Goal: Information Seeking & Learning: Find specific page/section

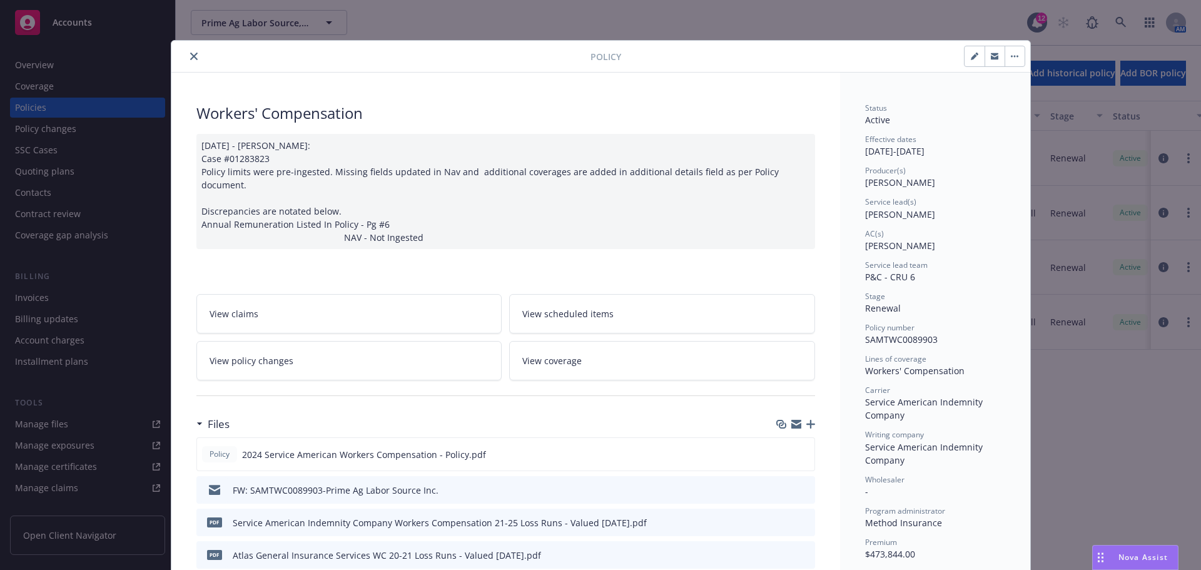
click at [190, 57] on icon "close" at bounding box center [194, 57] width 8 height 8
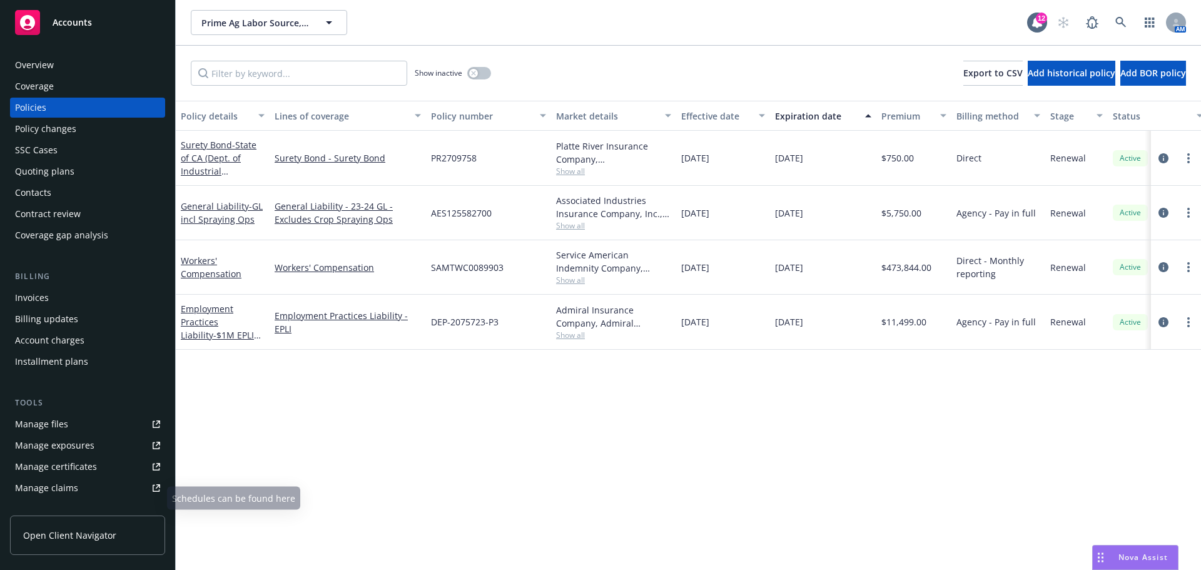
click at [111, 434] on link "Manage files" at bounding box center [87, 424] width 155 height 20
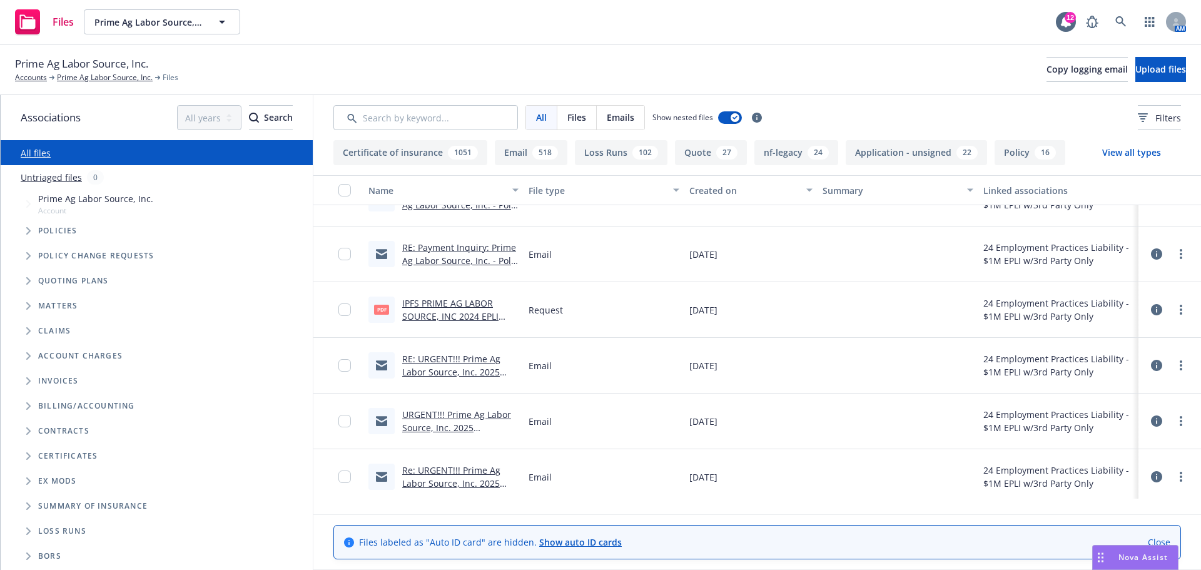
scroll to position [1460, 0]
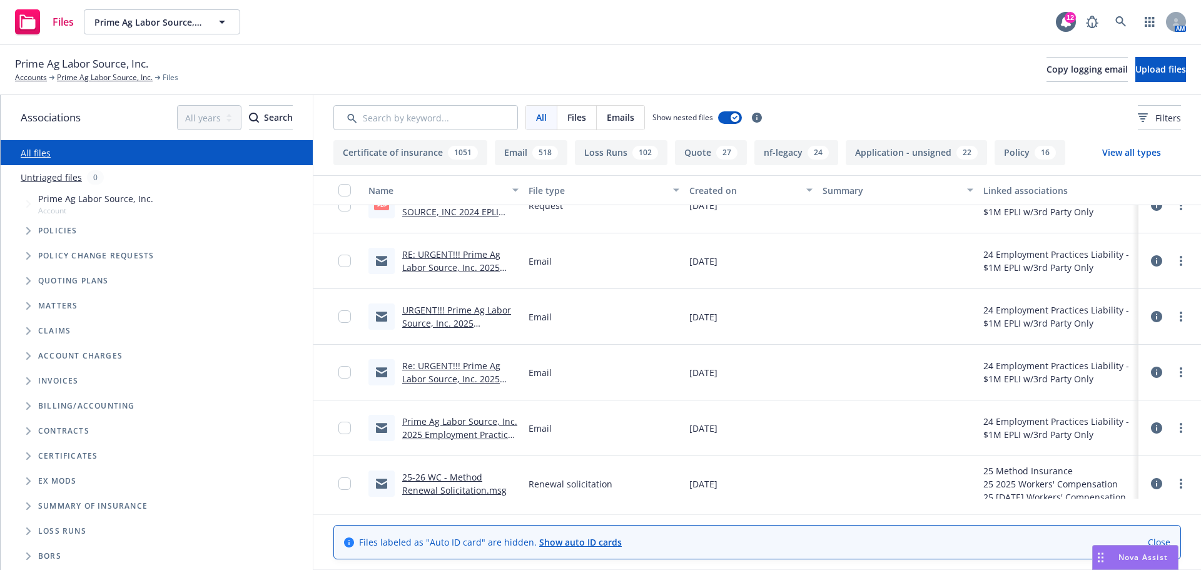
click at [474, 140] on div "All Files Emails Show nested files Filters" at bounding box center [757, 117] width 888 height 45
click at [472, 128] on input "Search by keyword..." at bounding box center [425, 117] width 185 height 25
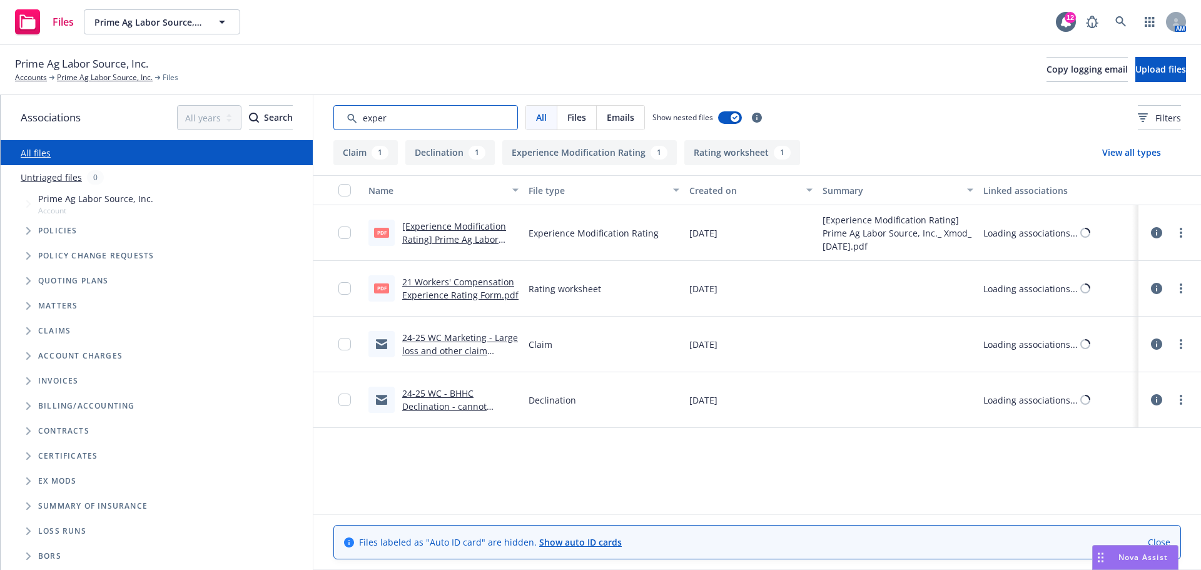
scroll to position [0, 0]
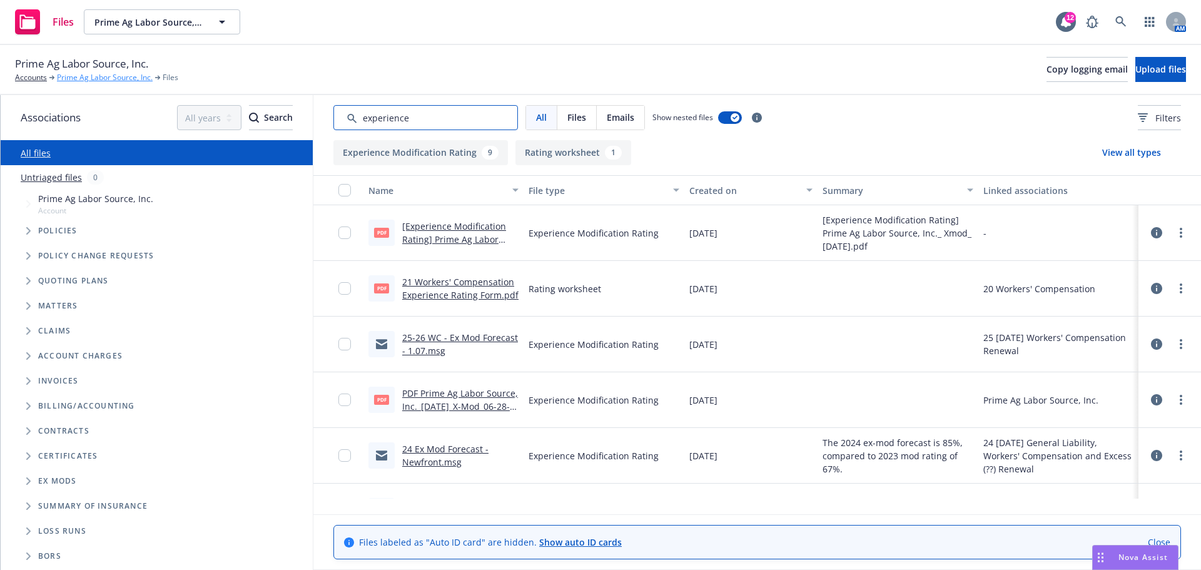
type input "experience"
click at [94, 83] on link "Prime Ag Labor Source, Inc." at bounding box center [105, 77] width 96 height 11
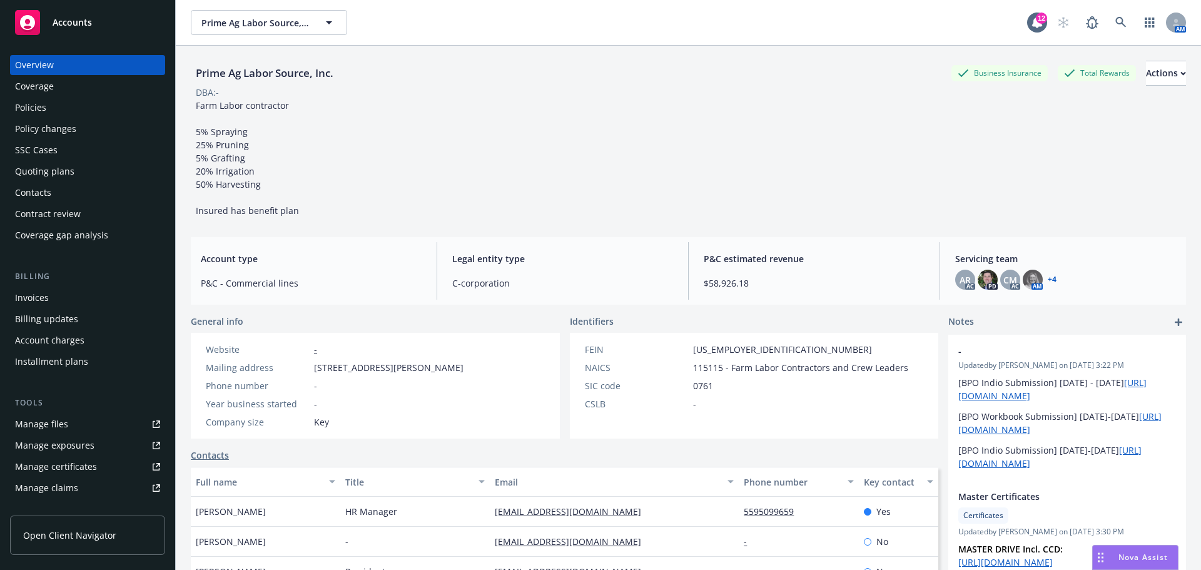
click at [69, 181] on div "Quoting plans" at bounding box center [44, 171] width 59 height 20
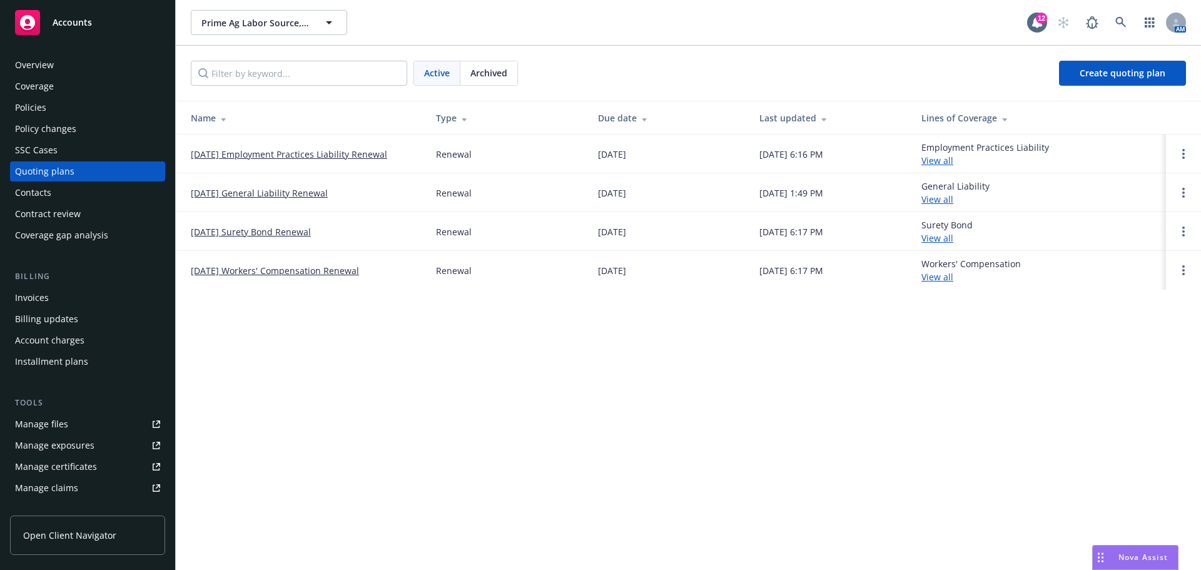
click at [293, 277] on link "[DATE] Workers' Compensation Renewal" at bounding box center [275, 270] width 168 height 13
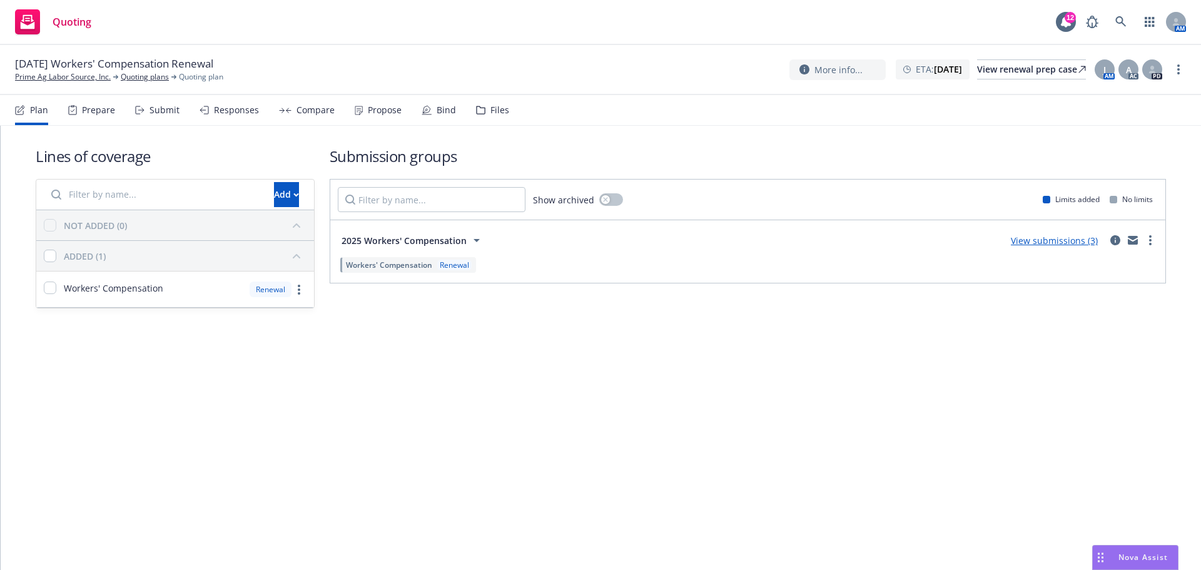
click at [486, 115] on icon at bounding box center [480, 110] width 9 height 9
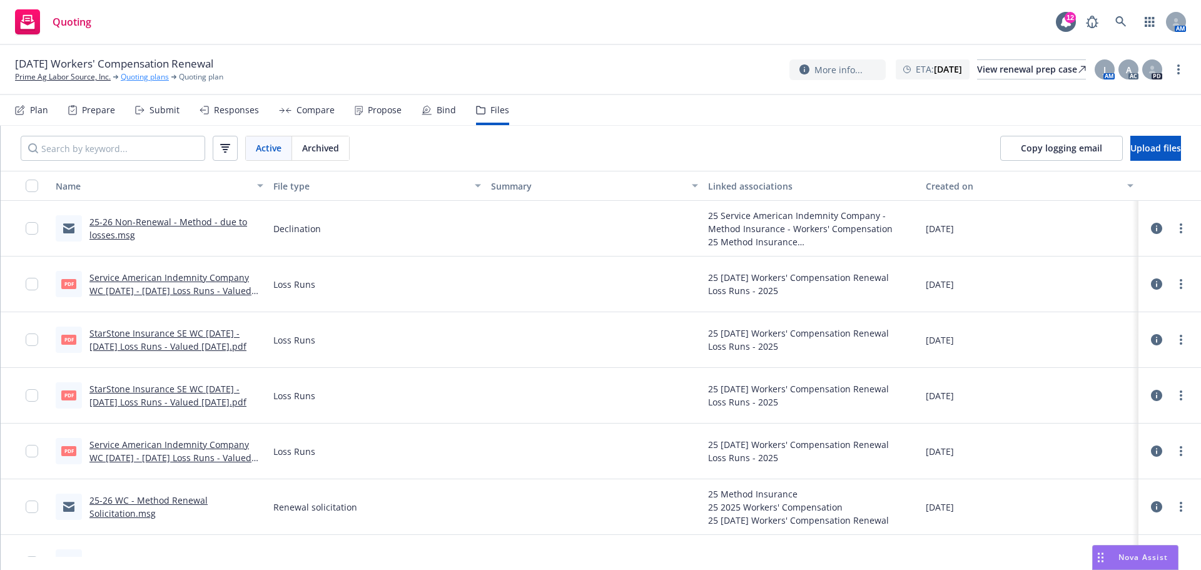
click at [142, 81] on link "Quoting plans" at bounding box center [145, 76] width 48 height 11
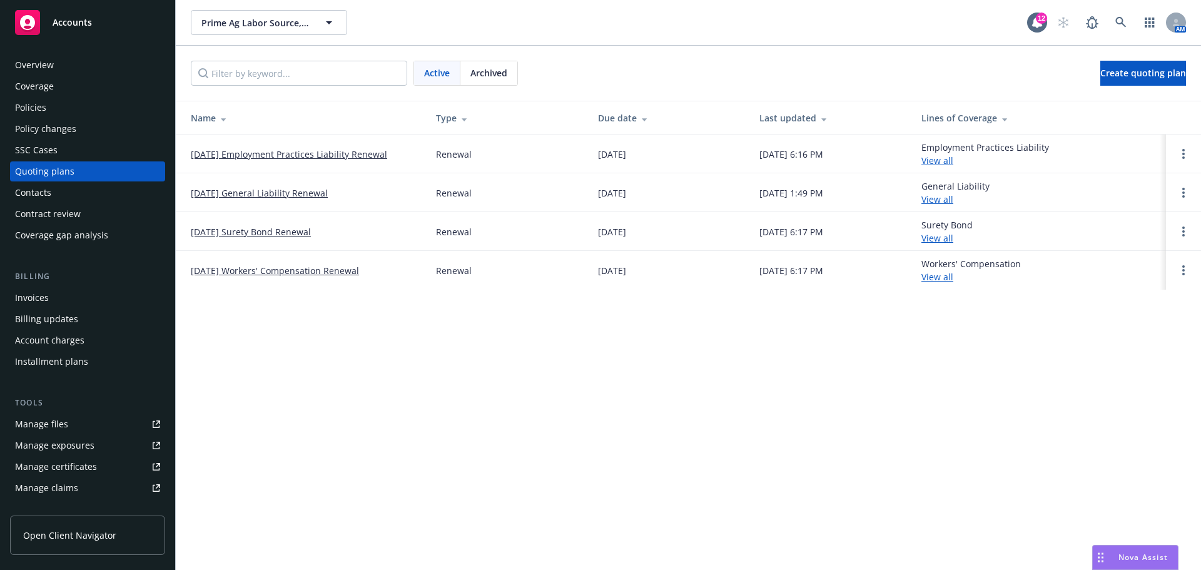
click at [297, 277] on link "[DATE] Workers' Compensation Renewal" at bounding box center [275, 270] width 168 height 13
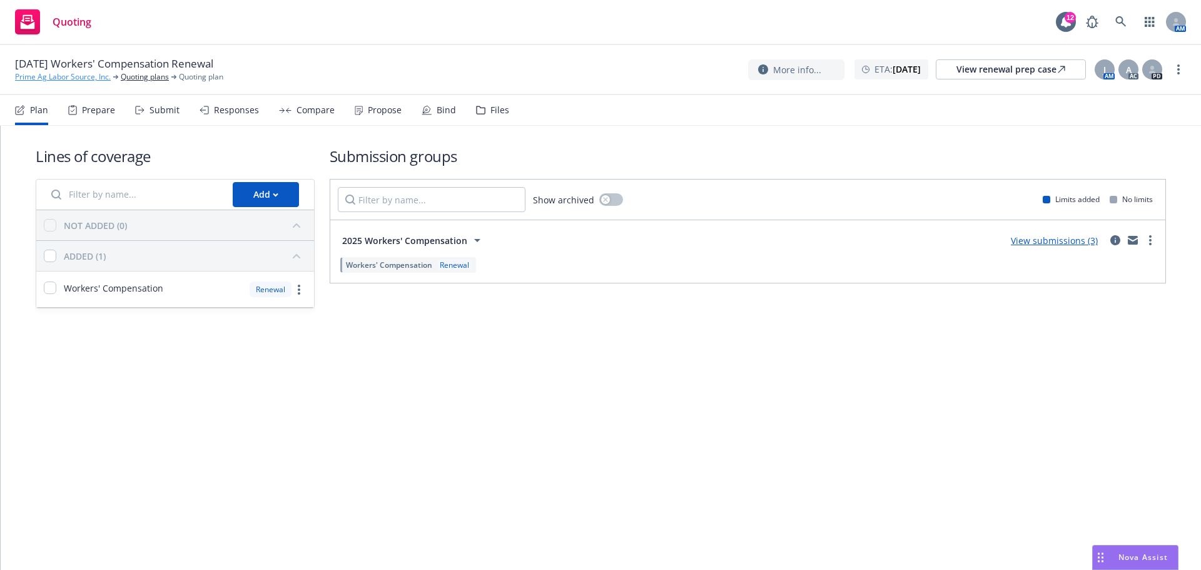
click at [44, 79] on link "Prime Ag Labor Source, Inc." at bounding box center [63, 76] width 96 height 11
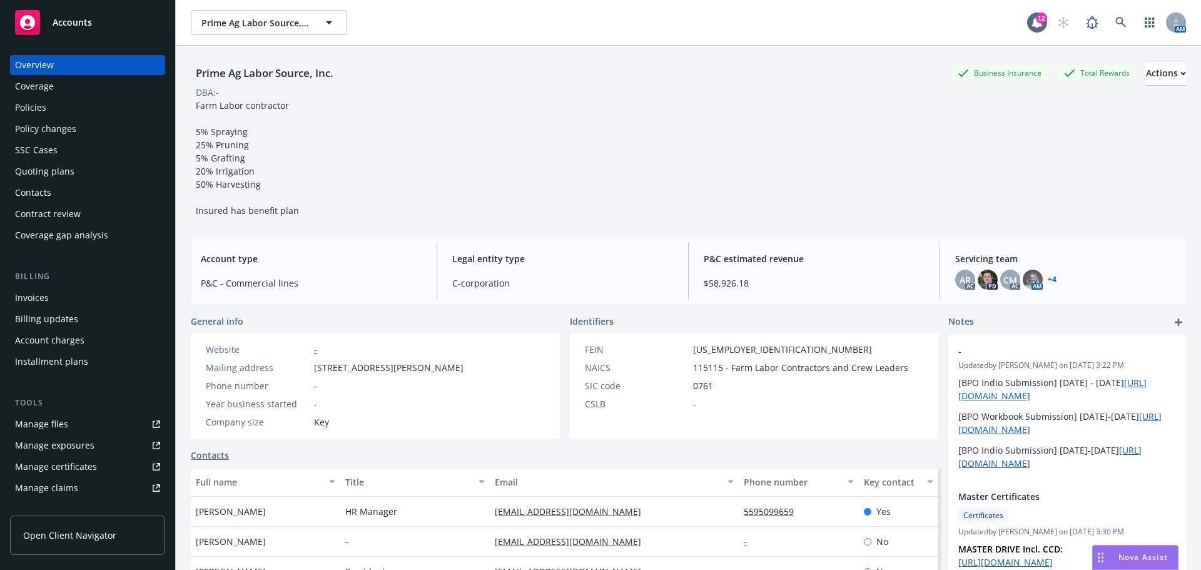
click at [87, 434] on link "Manage files" at bounding box center [87, 424] width 155 height 20
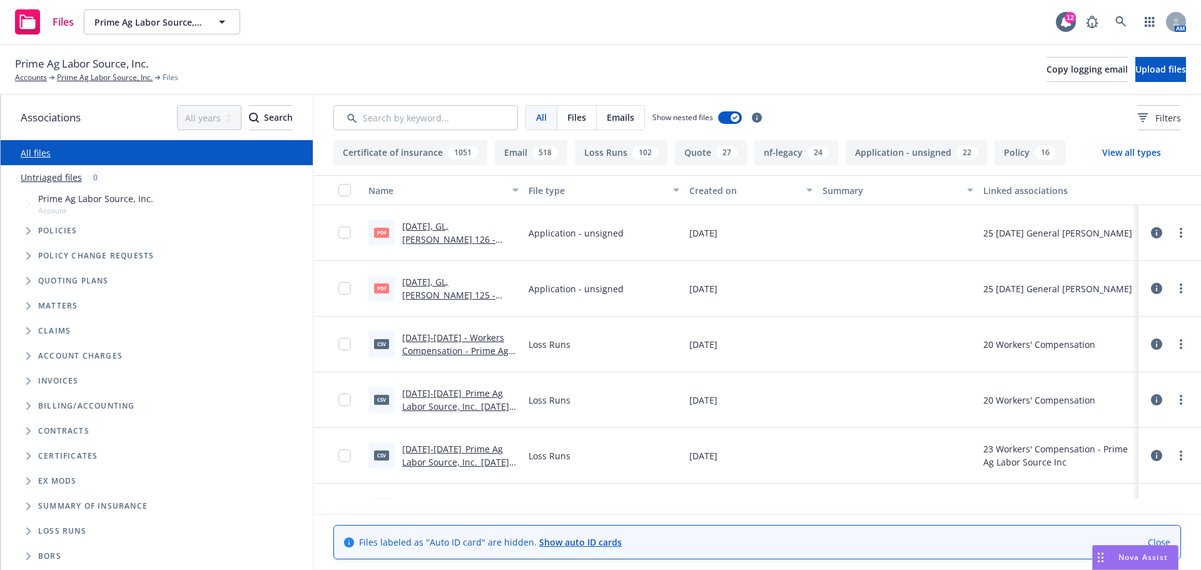
click at [26, 241] on span "Tree Example" at bounding box center [28, 231] width 20 height 20
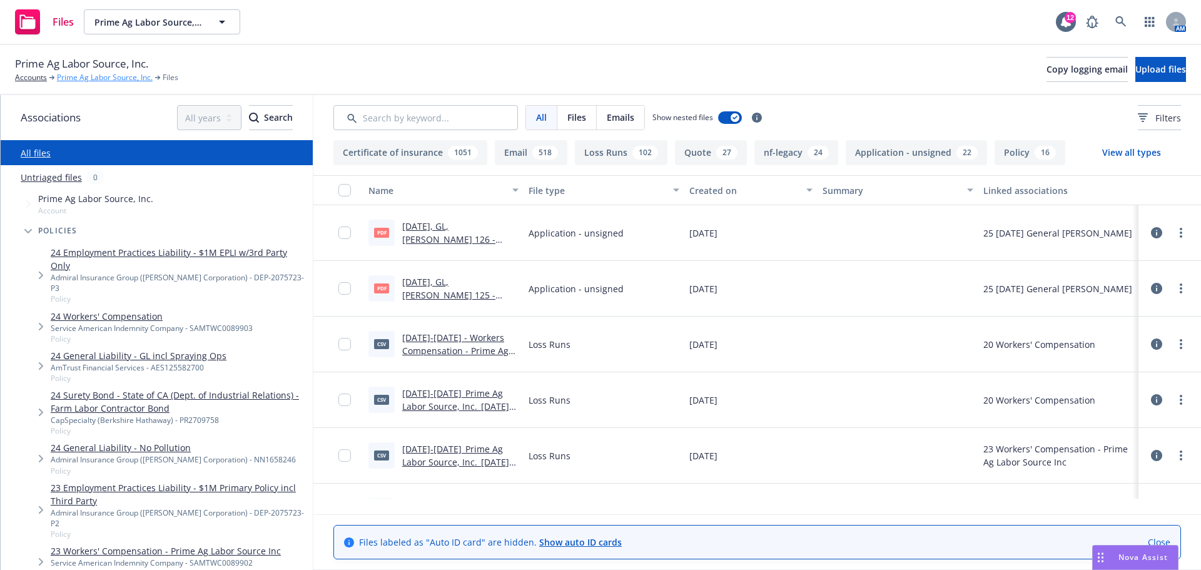
click at [103, 77] on link "Prime Ag Labor Source, Inc." at bounding box center [105, 77] width 96 height 11
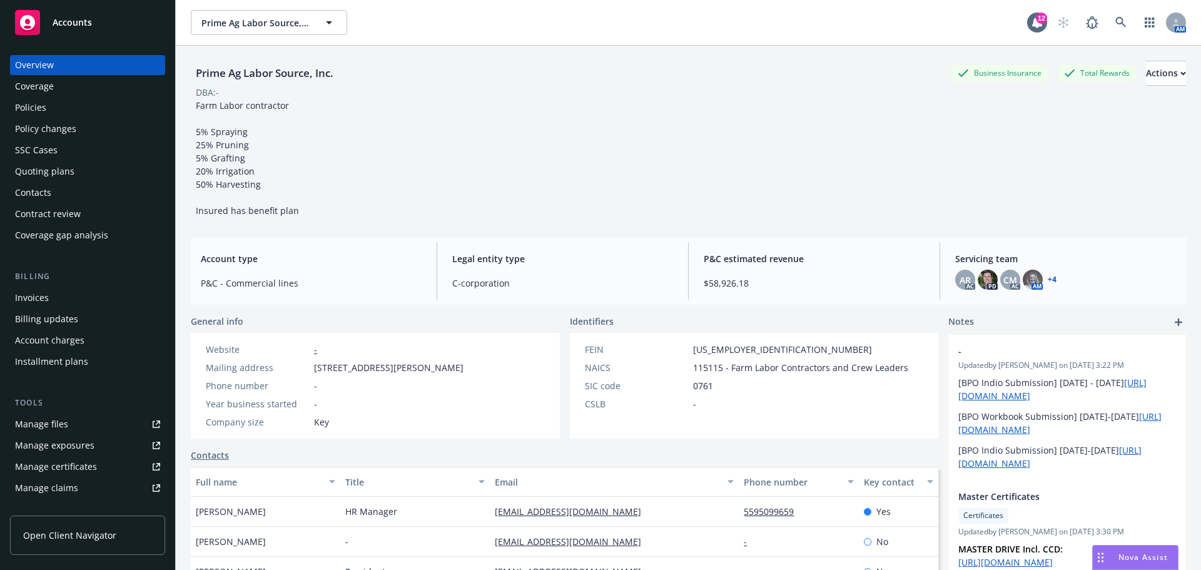
click at [76, 115] on div "Policies" at bounding box center [87, 108] width 145 height 20
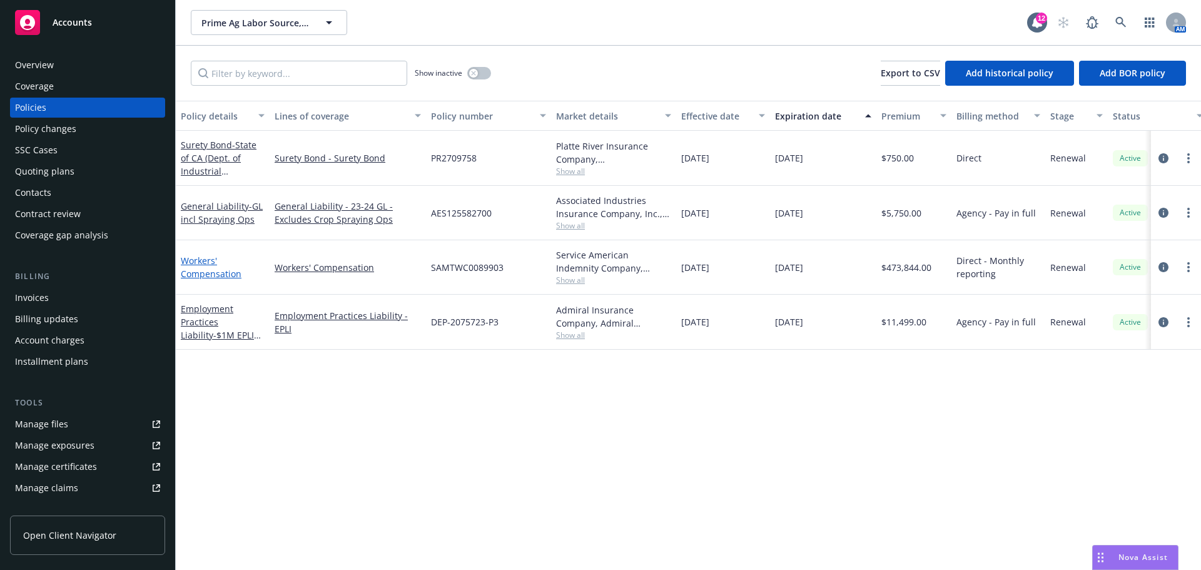
drag, startPoint x: 205, startPoint y: 285, endPoint x: 198, endPoint y: 287, distance: 6.5
click at [204, 280] on link "Workers' Compensation" at bounding box center [211, 267] width 61 height 25
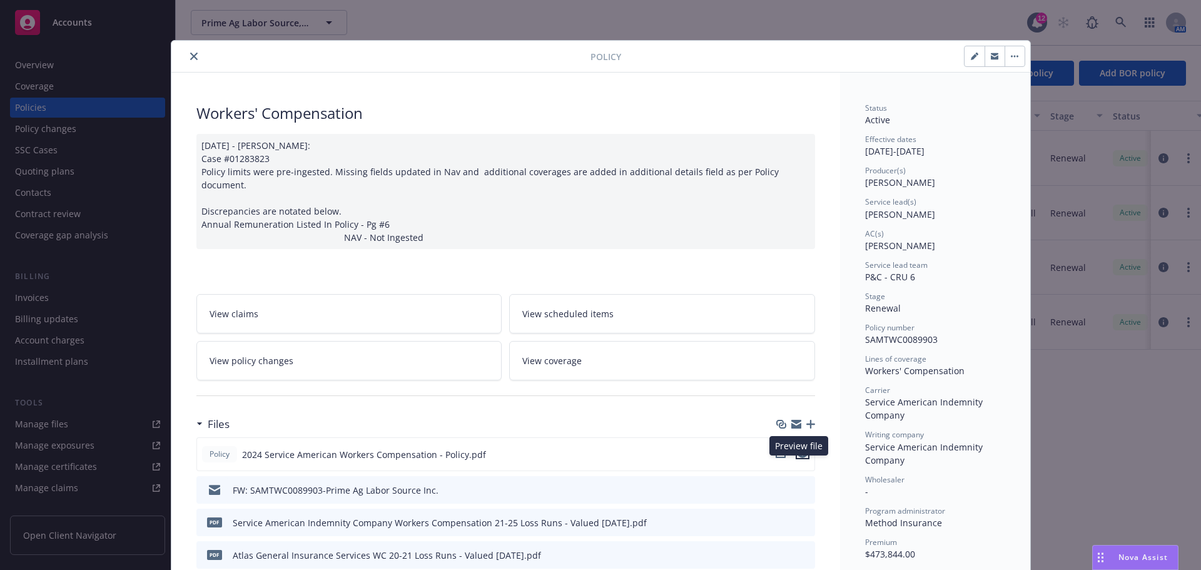
click at [798, 458] on icon "preview file" at bounding box center [802, 453] width 11 height 9
